Goal: Check status: Check status

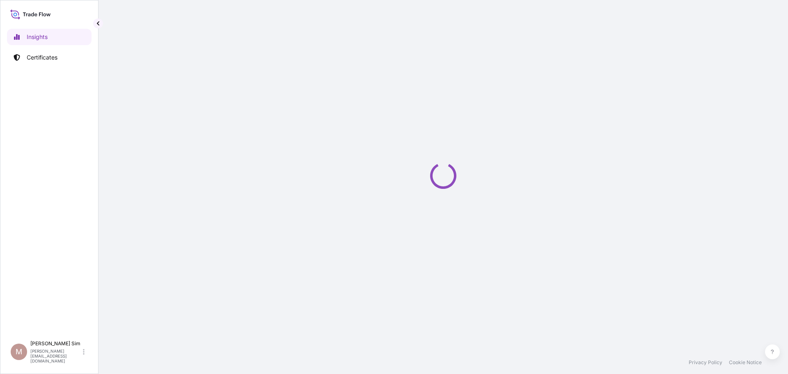
select select "2025"
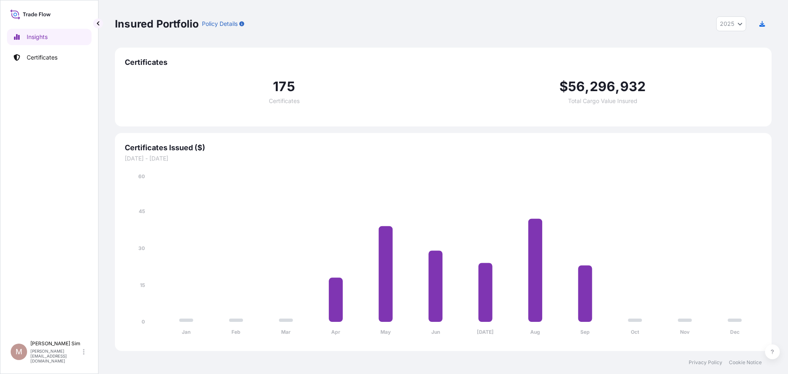
click at [731, 25] on span "2025" at bounding box center [727, 24] width 14 height 8
click at [648, 36] on div "Insured Portfolio Policy Details 2025 2025 2024 2023 2022" at bounding box center [443, 24] width 657 height 48
